Goal: Understand process/instructions

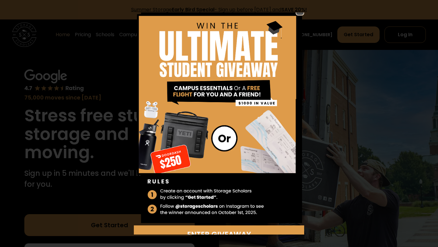
scroll to position [7, 0]
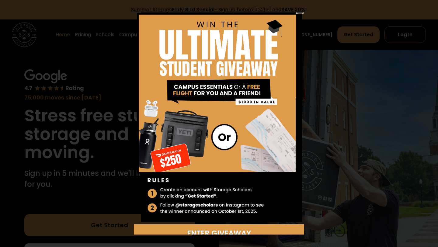
click at [299, 12] on img at bounding box center [299, 9] width 7 height 7
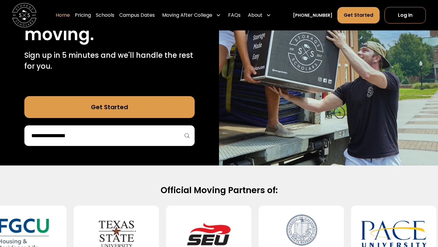
scroll to position [110, 0]
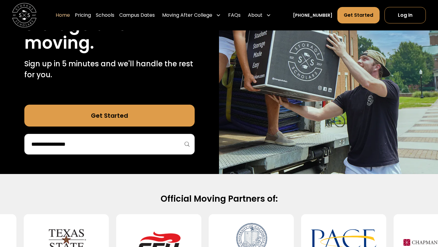
click at [82, 101] on div "75,000 moves since [DATE] Stress free student storage and moving. Sign up in 5 …" at bounding box center [109, 57] width 170 height 195
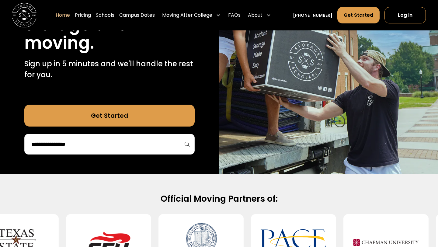
click at [82, 116] on link "Get Started" at bounding box center [109, 116] width 170 height 22
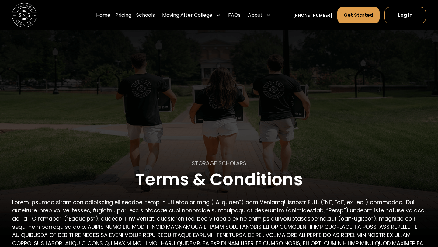
scroll to position [166, 0]
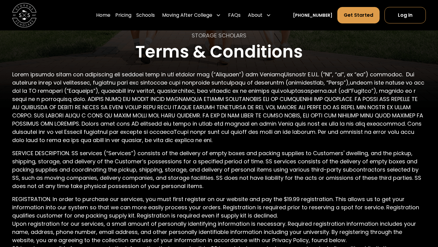
drag, startPoint x: 268, startPoint y: 16, endPoint x: 361, endPoint y: 67, distance: 105.9
click at [283, 138] on p at bounding box center [219, 107] width 414 height 74
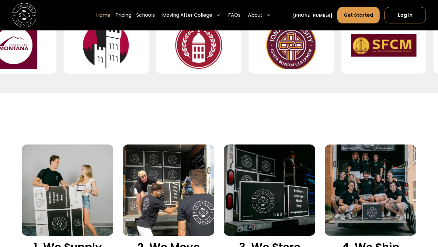
scroll to position [349, 0]
